Goal: Task Accomplishment & Management: Manage account settings

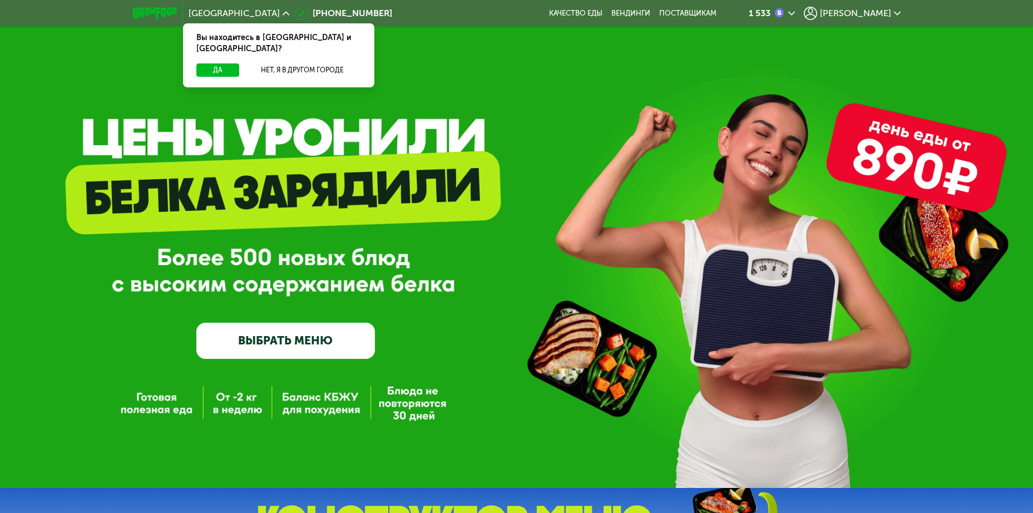
click at [795, 10] on div "1 533" at bounding box center [771, 13] width 46 height 13
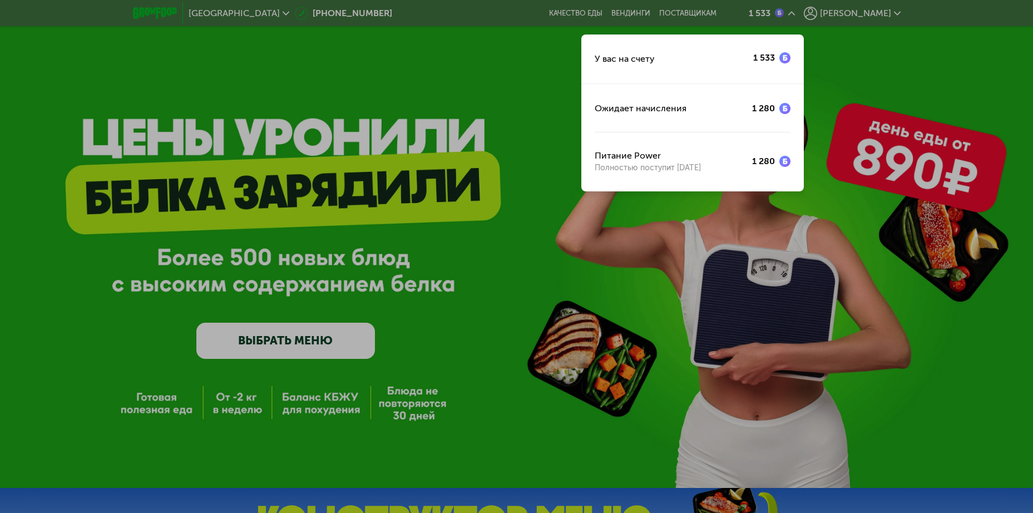
drag, startPoint x: 940, startPoint y: 111, endPoint x: 893, endPoint y: 32, distance: 92.2
click at [935, 106] on div at bounding box center [516, 256] width 1033 height 513
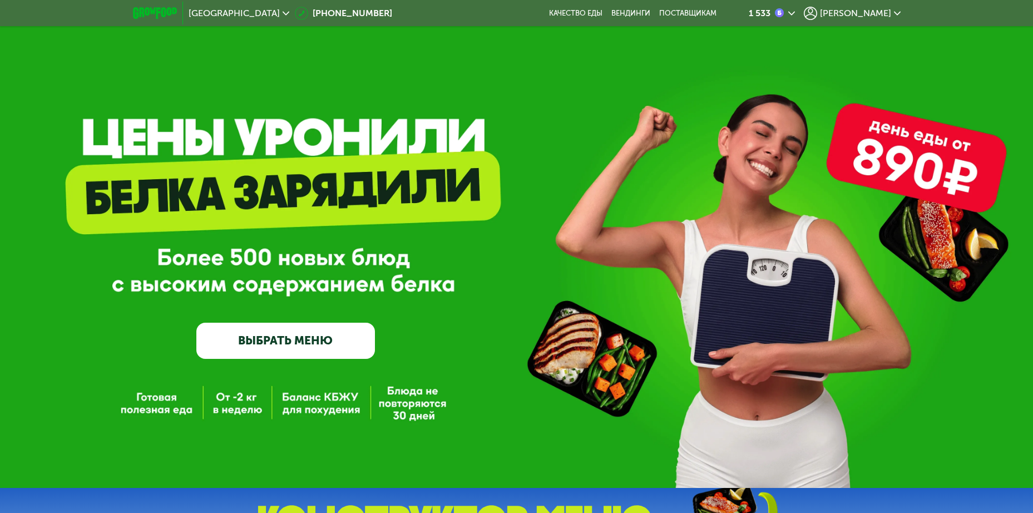
click at [872, 10] on span "[PERSON_NAME]" at bounding box center [855, 13] width 71 height 9
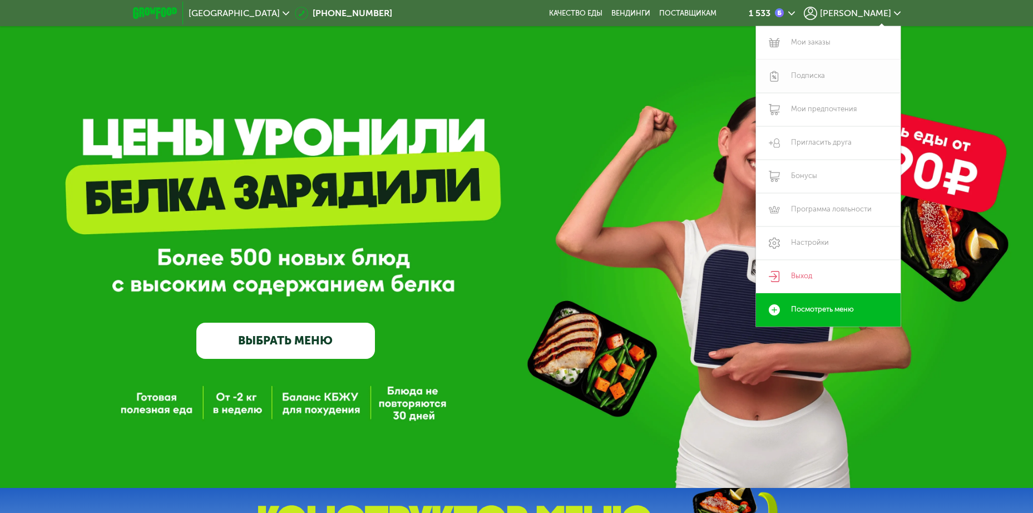
click at [809, 72] on link "Подписка" at bounding box center [828, 75] width 145 height 33
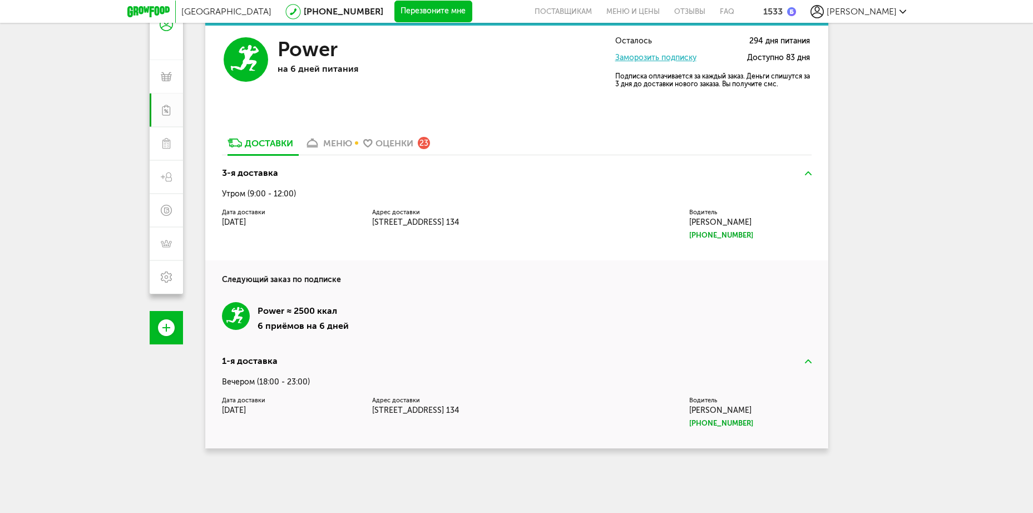
scroll to position [133, 0]
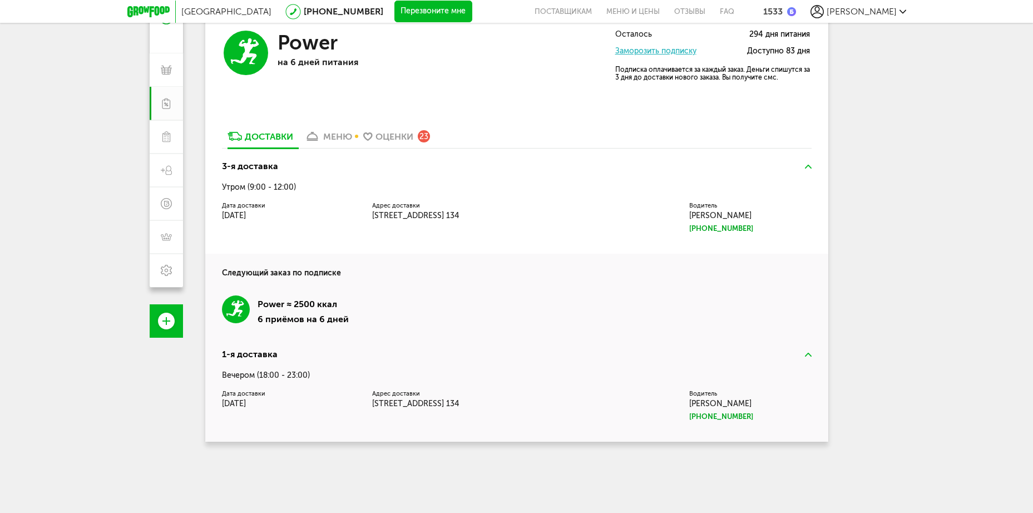
click at [341, 136] on div "меню" at bounding box center [337, 136] width 29 height 11
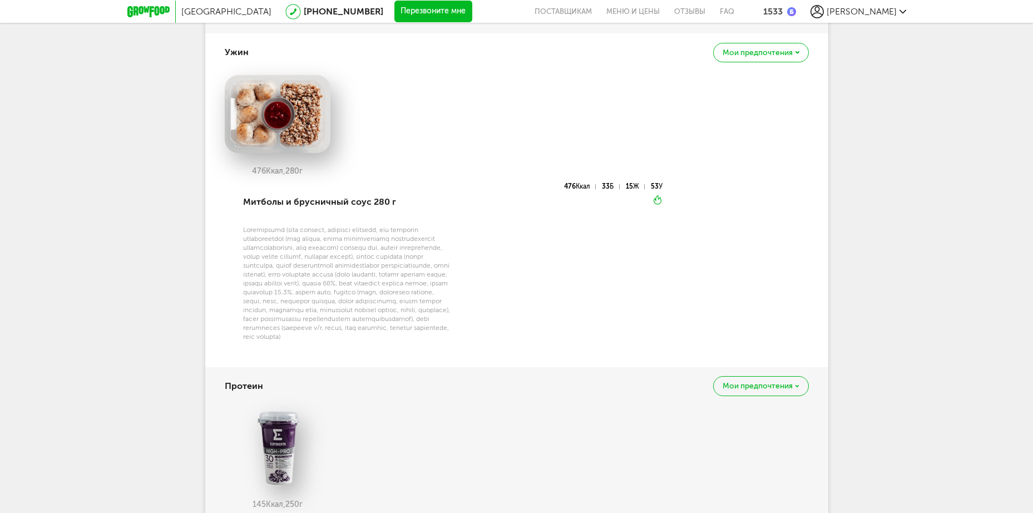
scroll to position [1728, 0]
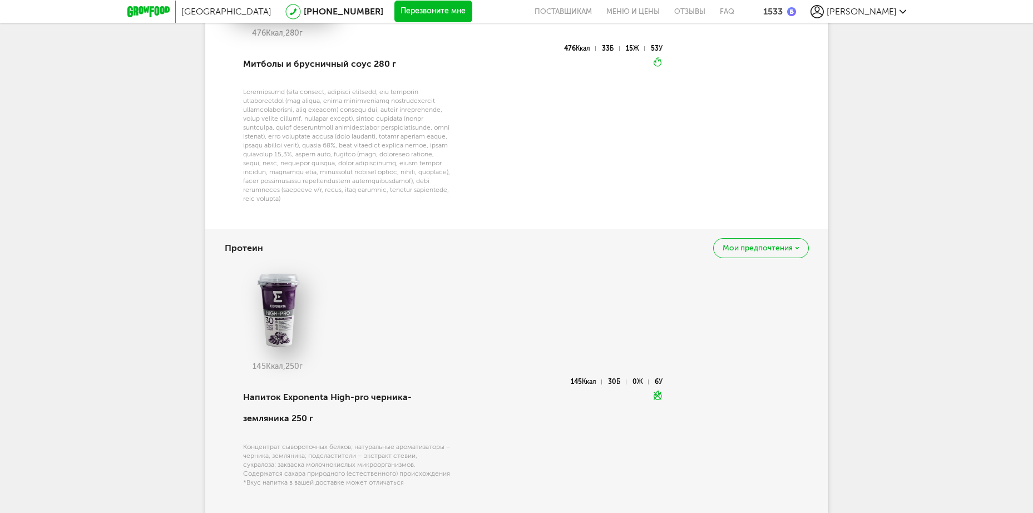
click at [255, 447] on div "Концентрат сывороточных белков; натуральные ароматизаторы – черника, земляника;…" at bounding box center [347, 464] width 209 height 44
click at [333, 398] on div "Напиток Exponenta High-pro черника-земляника 250 г" at bounding box center [347, 407] width 209 height 59
drag, startPoint x: 333, startPoint y: 398, endPoint x: 288, endPoint y: 394, distance: 44.6
click at [327, 396] on div "Напиток Exponenta High-pro черника-земляника 250 г" at bounding box center [347, 407] width 209 height 59
click at [287, 397] on div "Напиток Exponenta High-pro черника-земляника 250 г" at bounding box center [347, 407] width 209 height 59
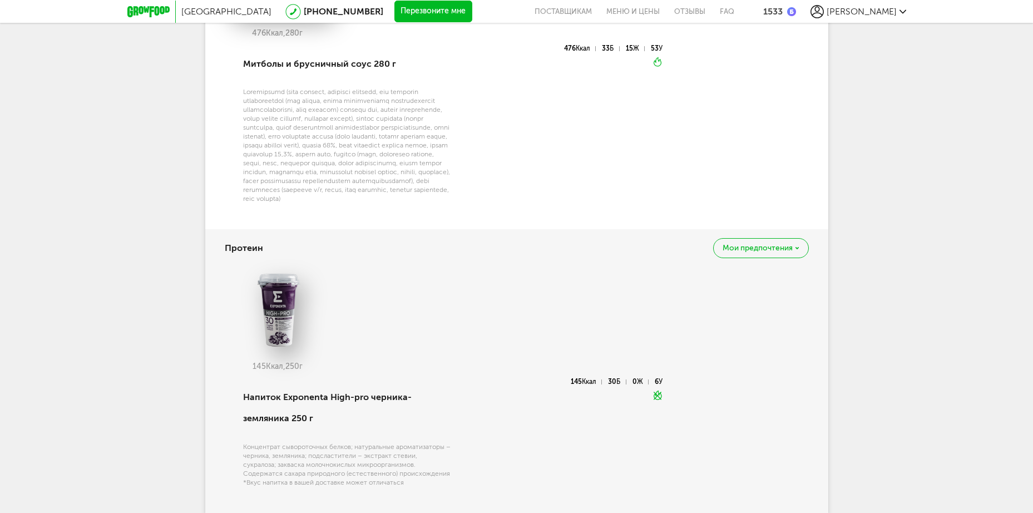
click at [256, 398] on div "Напиток Exponenta High-pro черника-земляника 250 г" at bounding box center [347, 407] width 209 height 59
drag, startPoint x: 256, startPoint y: 398, endPoint x: 361, endPoint y: 398, distance: 105.6
click at [361, 398] on div "Напиток Exponenta High-pro черника-земляника 250 г" at bounding box center [347, 407] width 209 height 59
click at [512, 240] on div "[PERSON_NAME] предпочтения" at bounding box center [517, 248] width 584 height 38
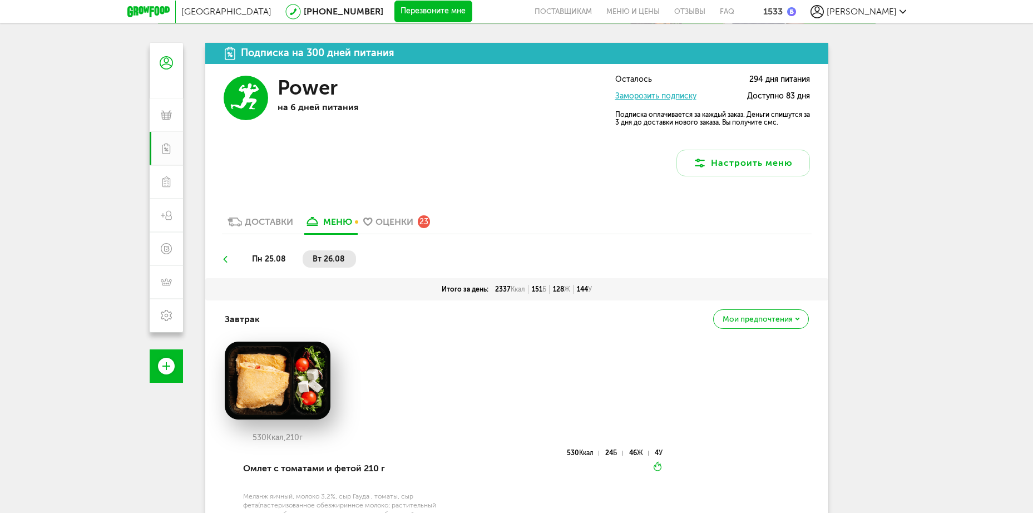
scroll to position [0, 0]
